Goal: Task Accomplishment & Management: Use online tool/utility

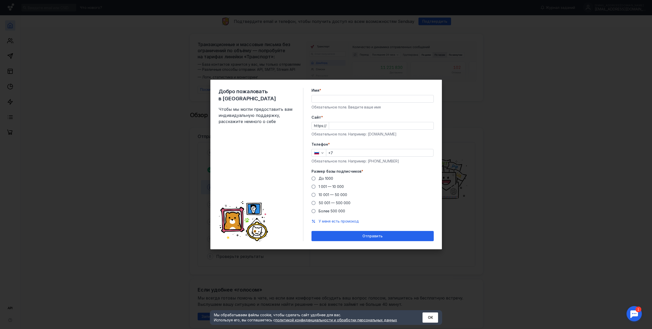
click at [333, 96] on input "Имя *" at bounding box center [373, 98] width 122 height 7
type input "[PERSON_NAME]"
click at [344, 128] on input "Cайт *" at bounding box center [381, 125] width 104 height 7
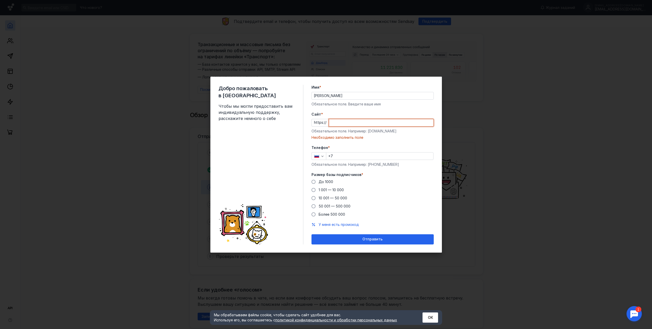
paste input "[DOMAIN_NAME][URL]"
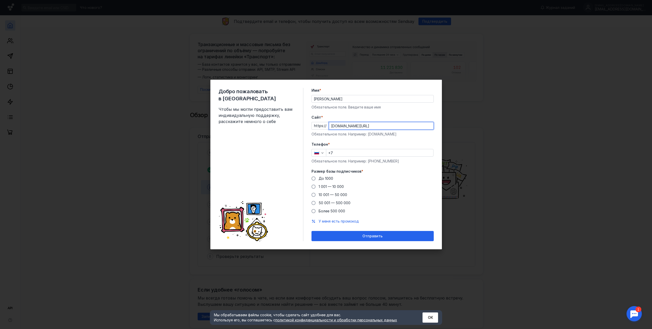
type input "[DOMAIN_NAME][URL]"
click at [349, 153] on input "+7" at bounding box center [379, 152] width 107 height 7
type input "[PHONE_NUMBER]"
click at [323, 180] on span "До 1000" at bounding box center [325, 178] width 15 height 4
click at [0, 0] on input "До 1000" at bounding box center [0, 0] width 0 height 0
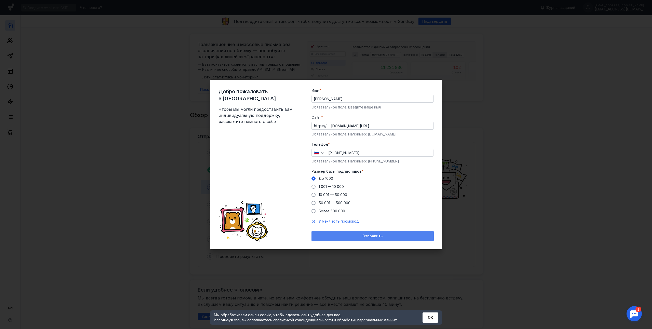
click at [369, 236] on span "Отправить" at bounding box center [372, 236] width 20 height 4
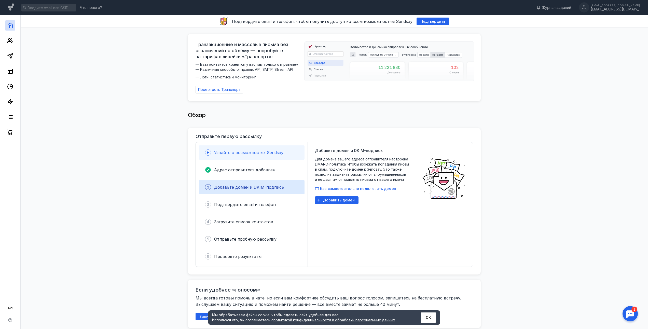
click at [236, 152] on span "Узнайте о возможностях Sendsay" at bounding box center [248, 152] width 69 height 5
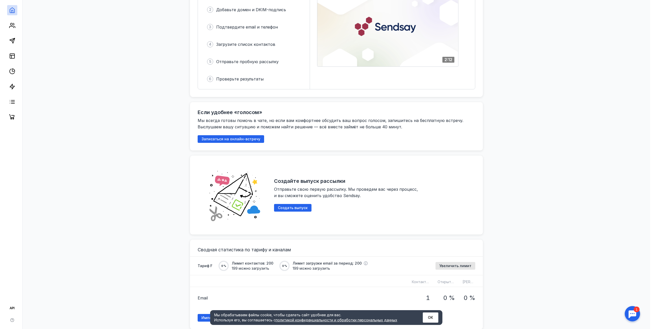
scroll to position [178, 0]
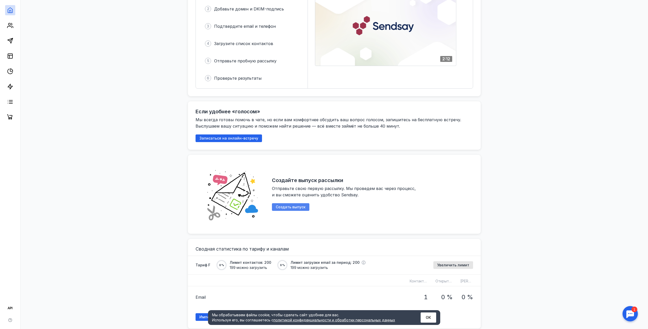
click at [284, 205] on span "Создать выпуск" at bounding box center [291, 207] width 30 height 4
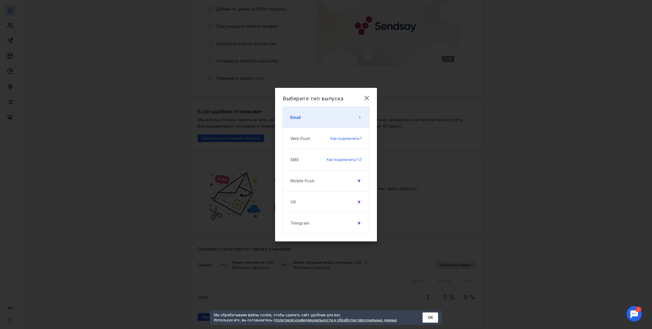
click at [306, 115] on button "Email" at bounding box center [326, 117] width 87 height 21
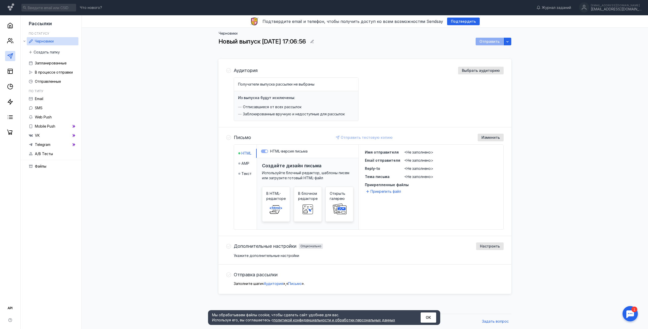
click at [272, 84] on span "Получатели выпуска рассылки не выбраны" at bounding box center [276, 84] width 76 height 4
click at [267, 99] on h4 "Из выпуска будут исключены:" at bounding box center [266, 97] width 57 height 4
click at [481, 72] on span "Выбрать аудиторию" at bounding box center [481, 70] width 38 height 4
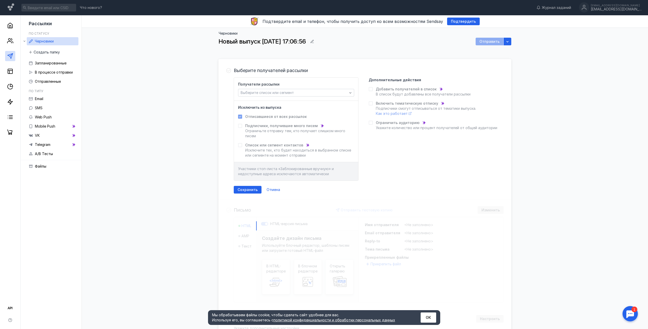
click at [241, 125] on icon at bounding box center [240, 126] width 4 height 4
click at [247, 191] on span "Сохранить" at bounding box center [247, 190] width 20 height 4
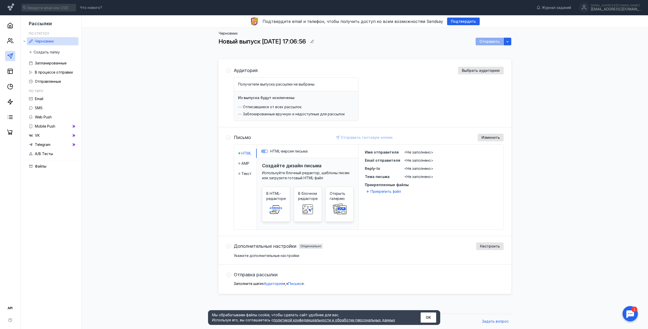
click at [286, 166] on h3 "Создайте дизайн письма" at bounding box center [292, 165] width 60 height 5
click at [339, 204] on rect at bounding box center [338, 208] width 11 height 10
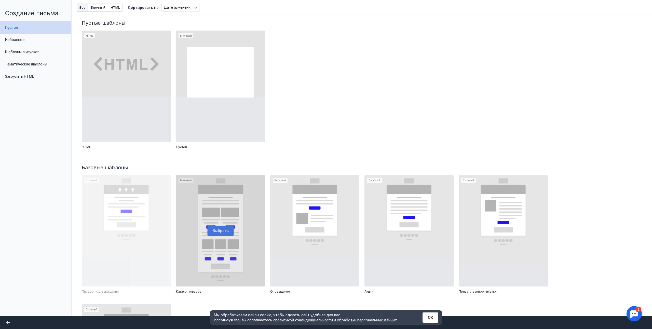
click at [208, 233] on div at bounding box center [220, 230] width 89 height 111
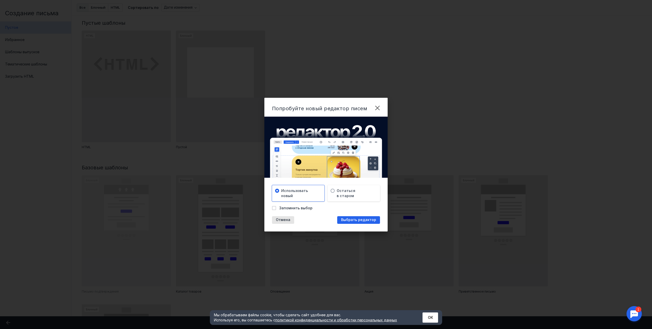
click at [300, 206] on span "Запомнить выбор" at bounding box center [295, 207] width 33 height 5
click at [275, 206] on input "Запомнить выбор" at bounding box center [273, 206] width 3 height 3
checkbox input "true"
click at [344, 221] on span "Выбрать редактор" at bounding box center [358, 220] width 35 height 4
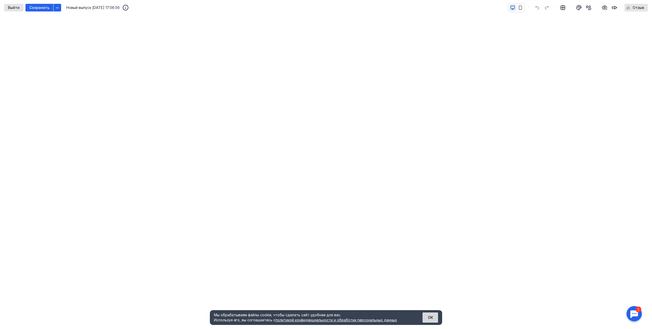
click at [432, 318] on button "ОК" at bounding box center [430, 317] width 16 height 10
